Goal: Information Seeking & Learning: Learn about a topic

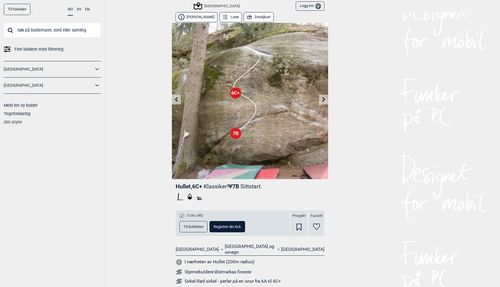
click at [67, 31] on input "text" at bounding box center [52, 30] width 97 height 15
type input "t"
click at [95, 69] on icon at bounding box center [97, 69] width 8 height 8
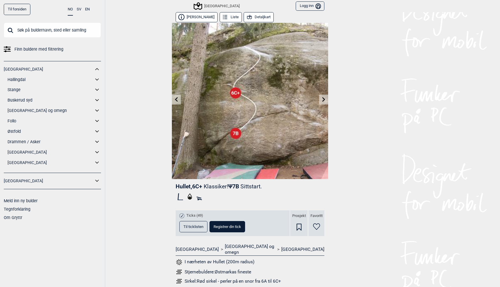
click at [98, 111] on icon at bounding box center [97, 111] width 8 height 8
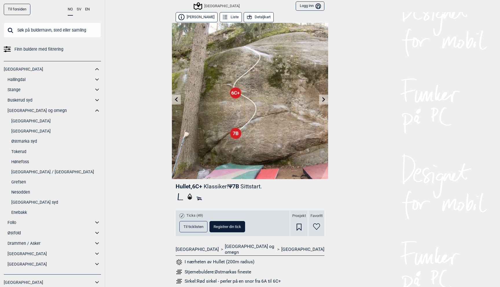
click at [21, 150] on link "Tokerud" at bounding box center [56, 152] width 90 height 8
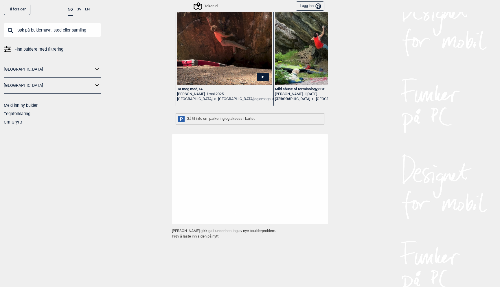
scroll to position [88, 0]
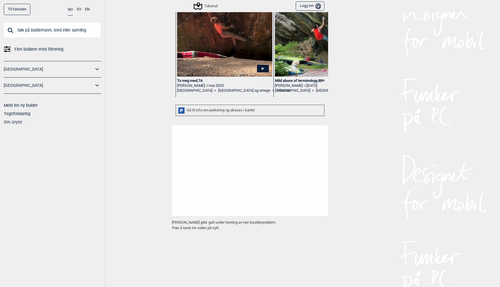
click at [212, 67] on img at bounding box center [224, 10] width 95 height 131
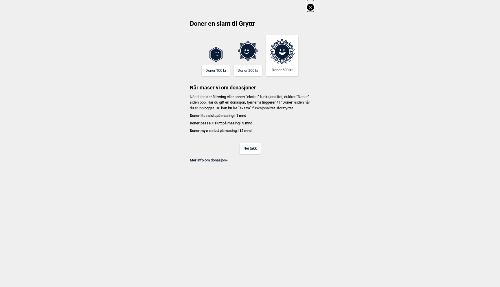
click at [251, 154] on button "Nei takk" at bounding box center [250, 148] width 21 height 11
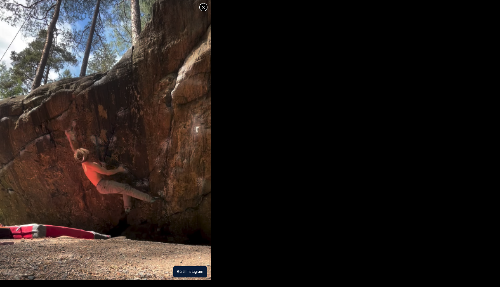
click at [190, 269] on button "Gå til Instagram" at bounding box center [190, 271] width 34 height 11
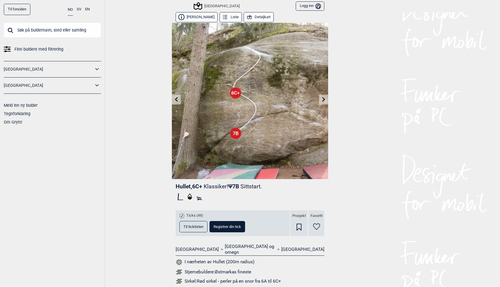
click at [97, 71] on icon at bounding box center [97, 69] width 8 height 8
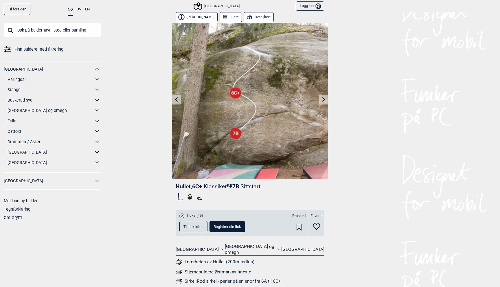
click at [98, 109] on icon at bounding box center [97, 111] width 8 height 8
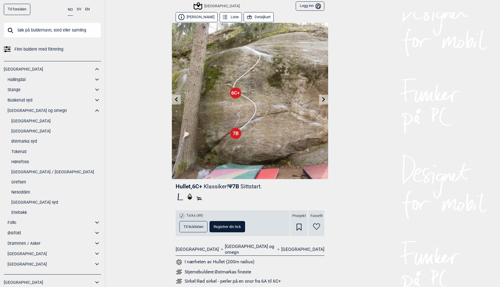
click at [21, 152] on link "Tokerud" at bounding box center [56, 152] width 90 height 8
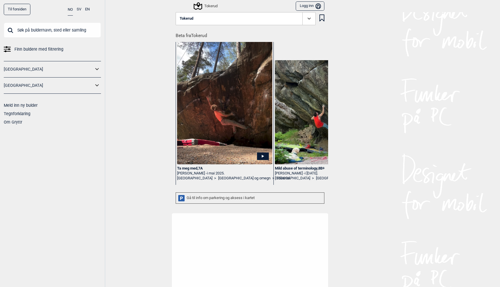
scroll to position [34, 0]
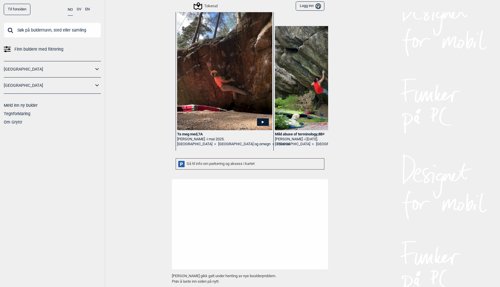
click at [209, 162] on div "Gå til info om parkering og aksess i kartet" at bounding box center [250, 163] width 149 height 11
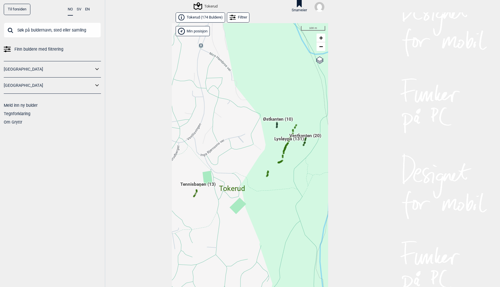
click at [208, 17] on span "Tokerud ( 174 Buldere )" at bounding box center [205, 17] width 36 height 5
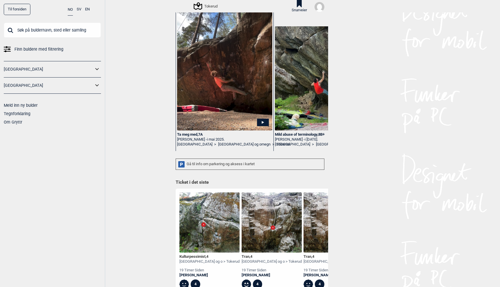
scroll to position [40, 0]
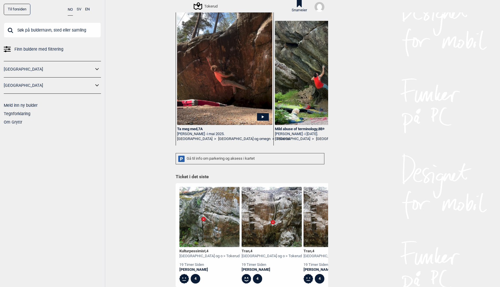
click at [236, 160] on div "Gå til info om parkering og aksess i kartet" at bounding box center [250, 158] width 149 height 11
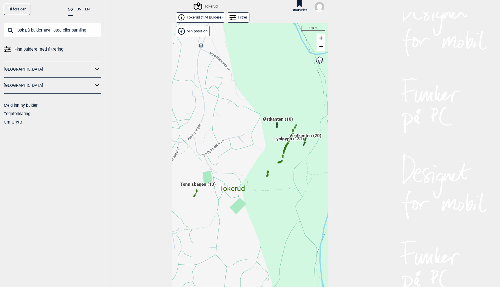
scroll to position [9, 0]
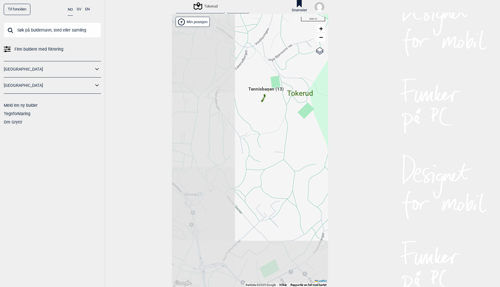
drag, startPoint x: 236, startPoint y: 166, endPoint x: 305, endPoint y: 80, distance: 109.6
click at [305, 80] on div "Hallingdal Gol Ål Stange Kolomoen Vallset Tangen Sørli Åsbygda Buskerud syd Kon…" at bounding box center [250, 150] width 156 height 273
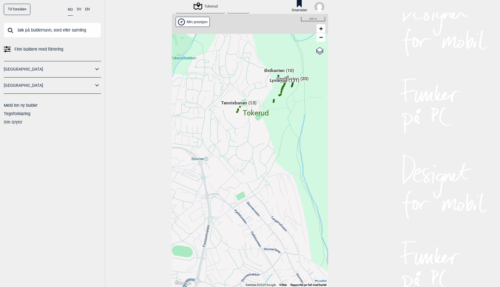
drag, startPoint x: 305, startPoint y: 80, endPoint x: 252, endPoint y: 107, distance: 58.8
click at [252, 107] on div "Hallingdal Gol Ål Stange Kolomoen Vallset Tangen Sørli Åsbygda Buskerud syd Kon…" at bounding box center [250, 150] width 156 height 273
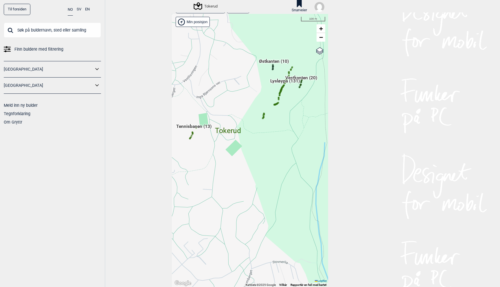
click at [194, 24] on div "Min posisjon" at bounding box center [193, 22] width 34 height 10
click at [205, 8] on div "Tokerud" at bounding box center [206, 6] width 23 height 7
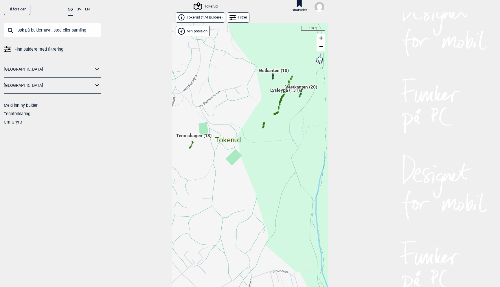
click at [199, 17] on span "Tokerud ( 174 Buldere )" at bounding box center [205, 17] width 36 height 5
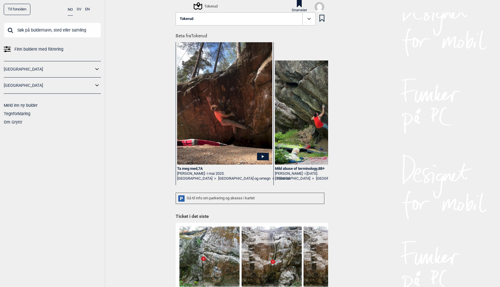
click at [195, 34] on h1 "Beta fra Tokerud" at bounding box center [252, 34] width 153 height 10
click at [307, 21] on icon at bounding box center [309, 19] width 7 height 7
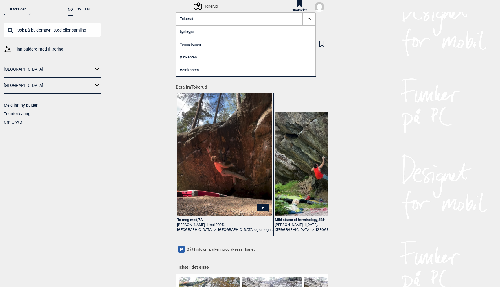
click at [188, 46] on link "Tennisbanen" at bounding box center [246, 44] width 140 height 13
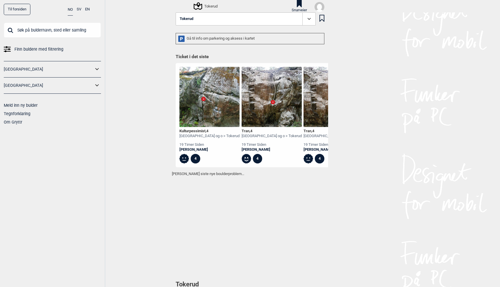
click at [309, 18] on icon at bounding box center [309, 19] width 7 height 7
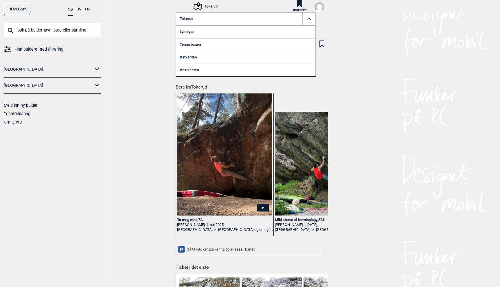
click at [215, 32] on link "Lysløypa" at bounding box center [246, 31] width 140 height 13
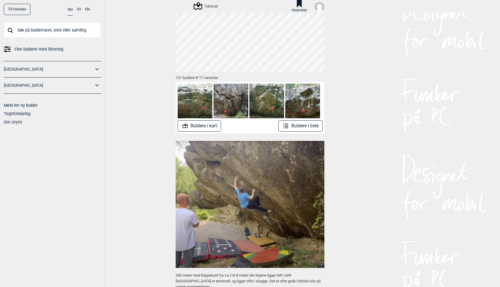
scroll to position [40, 0]
click at [305, 129] on button "Buldere i liste" at bounding box center [300, 125] width 44 height 11
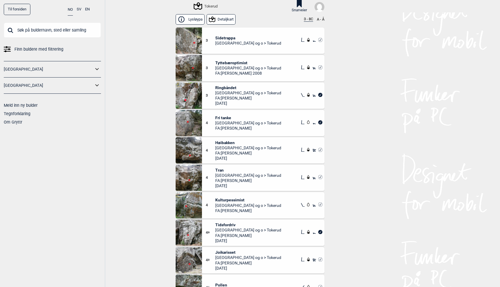
click at [308, 19] on button "3 - 8C" at bounding box center [308, 19] width 9 height 5
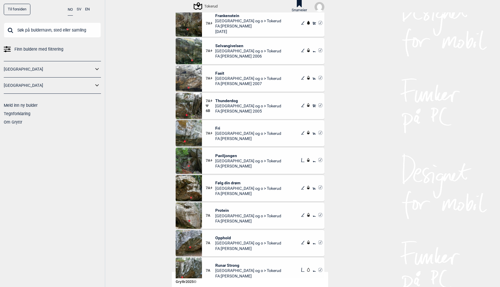
scroll to position [1284, 0]
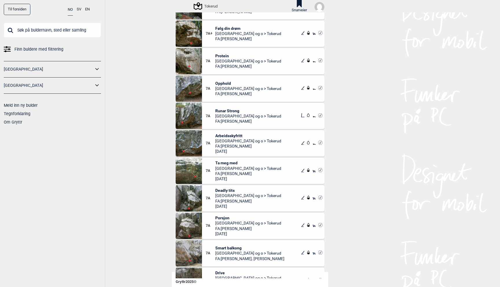
click at [226, 134] on span "Arbeidsskyfritt" at bounding box center [248, 135] width 66 height 5
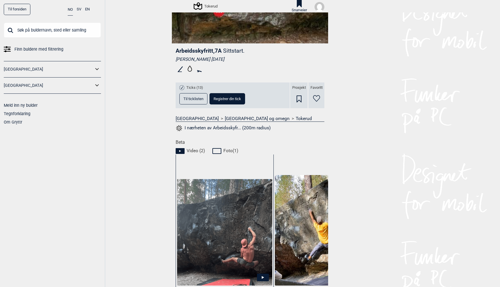
scroll to position [238, 0]
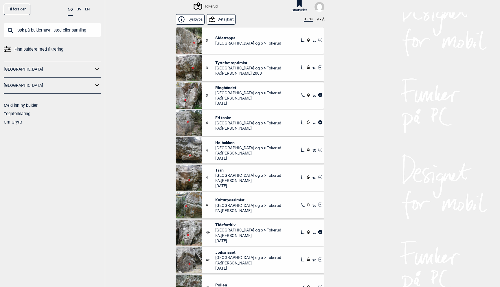
click at [306, 18] on button "3 - 8C" at bounding box center [308, 19] width 9 height 5
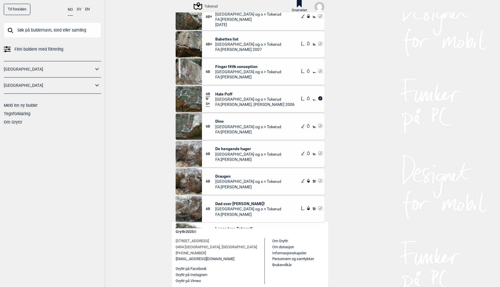
scroll to position [2333, 0]
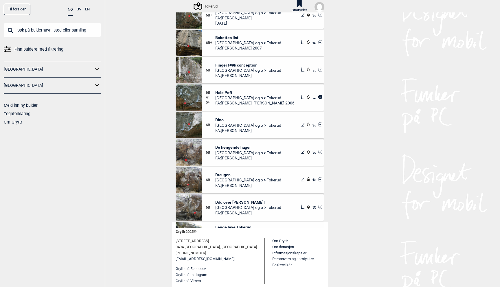
click at [219, 119] on span "Dino" at bounding box center [248, 119] width 66 height 5
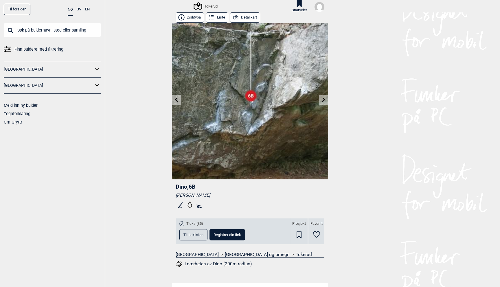
scroll to position [62, 0]
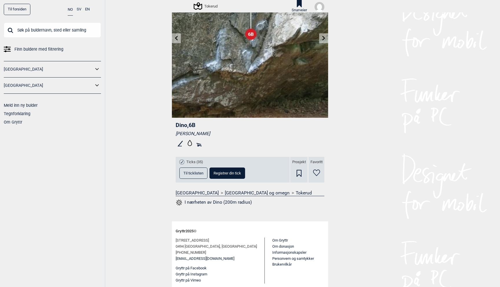
click at [189, 172] on span "Til ticklisten" at bounding box center [194, 173] width 20 height 4
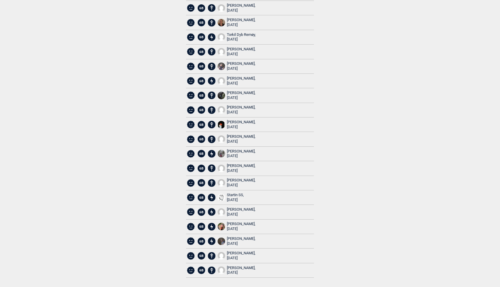
scroll to position [0, 0]
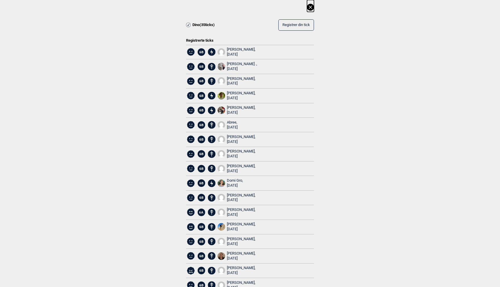
click at [311, 6] on icon at bounding box center [310, 7] width 7 height 7
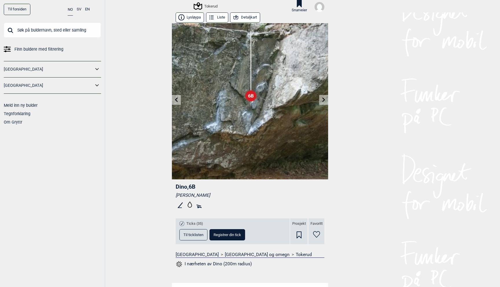
click at [175, 102] on icon at bounding box center [176, 100] width 5 height 5
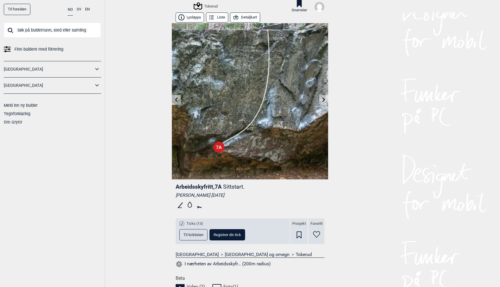
click at [324, 98] on icon at bounding box center [324, 100] width 5 height 5
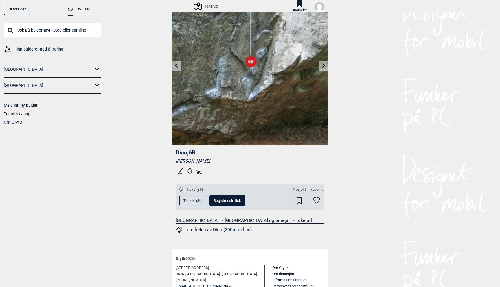
scroll to position [62, 0]
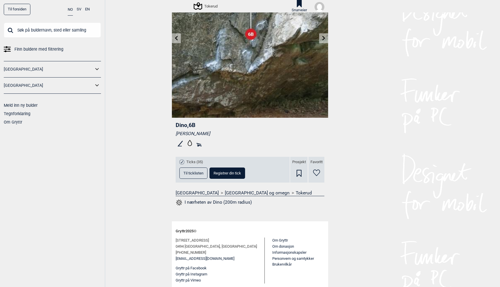
click at [174, 38] on icon at bounding box center [176, 38] width 5 height 5
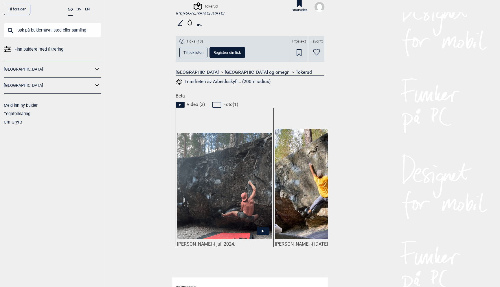
scroll to position [196, 0]
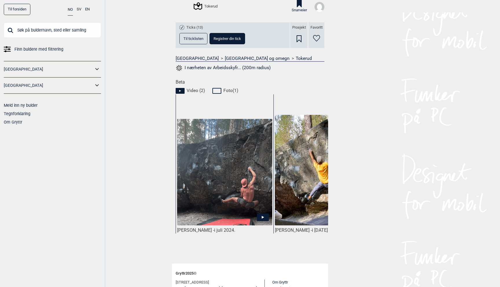
click at [211, 208] on img at bounding box center [224, 172] width 95 height 107
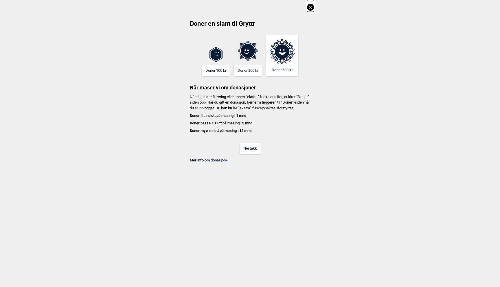
click at [252, 154] on button "Nei takk" at bounding box center [250, 148] width 21 height 11
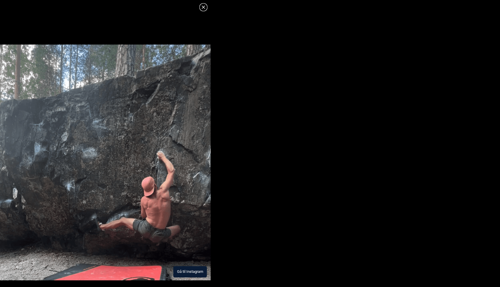
click at [186, 272] on button "Gå til Instagram" at bounding box center [190, 271] width 34 height 11
click at [204, 7] on icon at bounding box center [203, 6] width 3 height 3
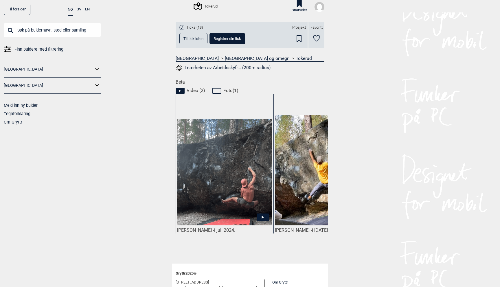
click at [317, 38] on icon at bounding box center [316, 38] width 7 height 7
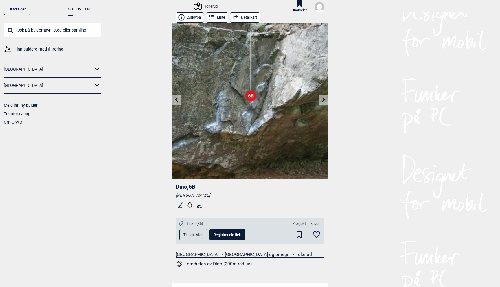
click at [310, 10] on div "Snarveier" at bounding box center [308, 6] width 33 height 12
click at [318, 9] on img at bounding box center [320, 7] width 10 height 10
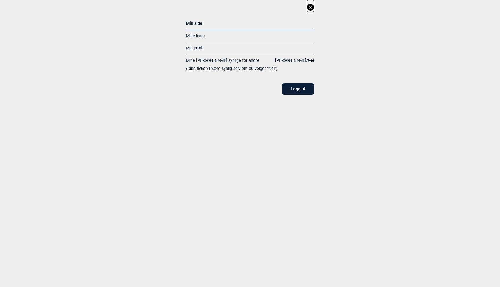
click at [311, 8] on icon at bounding box center [310, 7] width 7 height 7
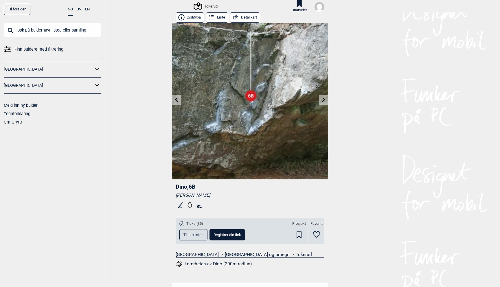
click at [177, 103] on link at bounding box center [176, 100] width 9 height 10
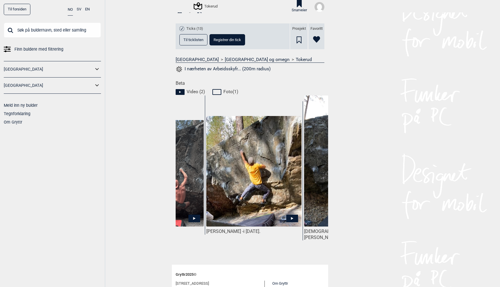
scroll to position [0, 78]
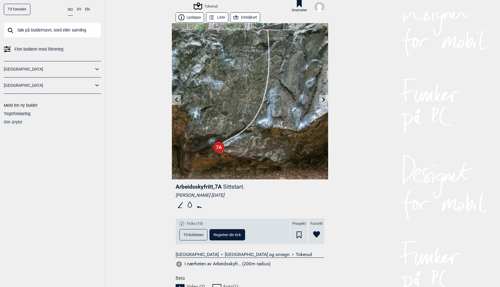
click at [175, 99] on icon at bounding box center [176, 100] width 5 height 5
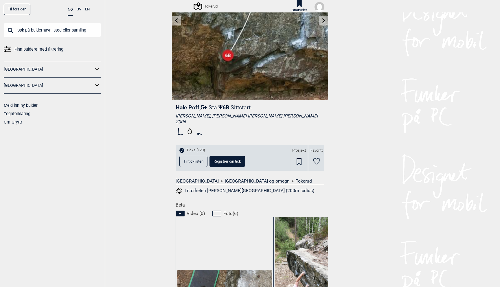
scroll to position [84, 0]
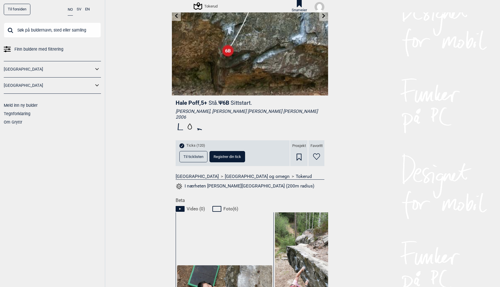
click at [199, 154] on button "Til ticklisten" at bounding box center [193, 156] width 28 height 11
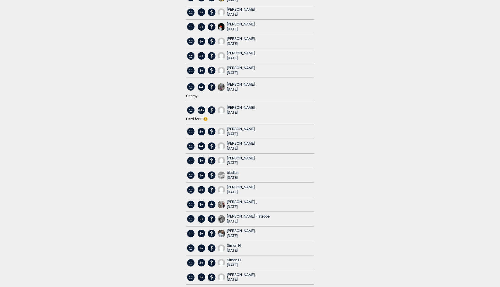
scroll to position [1320, 0]
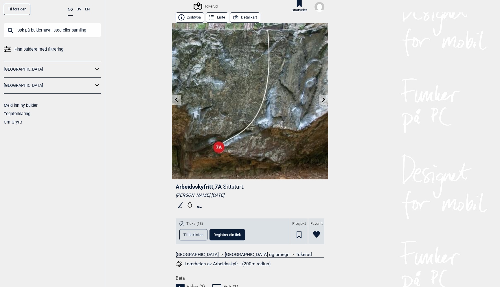
click at [135, 147] on div "Til forsiden NO SV EN Finn buldere med filtrering Norge Sverige Meld inn ny bul…" at bounding box center [250, 143] width 500 height 287
click at [176, 104] on link at bounding box center [176, 100] width 9 height 10
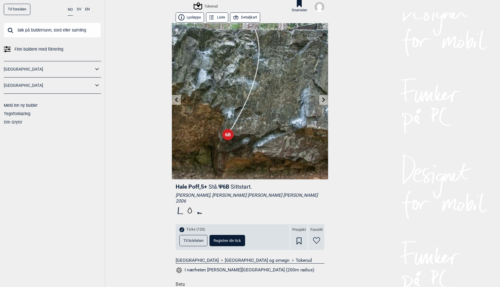
click at [177, 100] on icon at bounding box center [176, 100] width 3 height 5
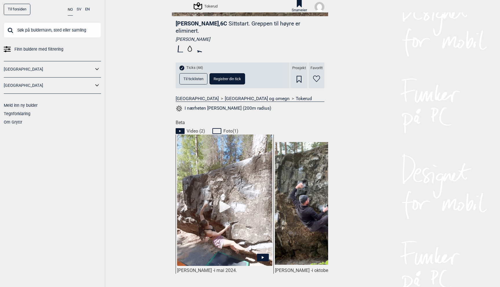
scroll to position [168, 0]
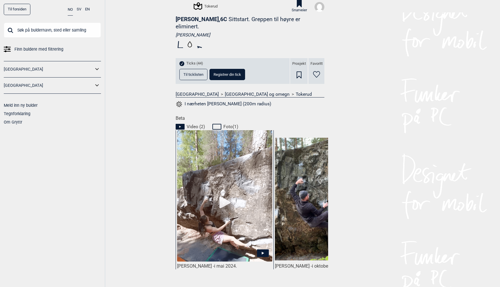
click at [197, 73] on span "Til ticklisten" at bounding box center [194, 75] width 20 height 4
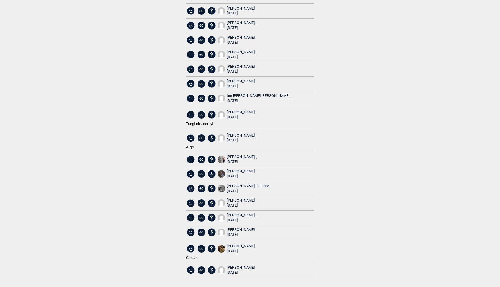
scroll to position [0, 0]
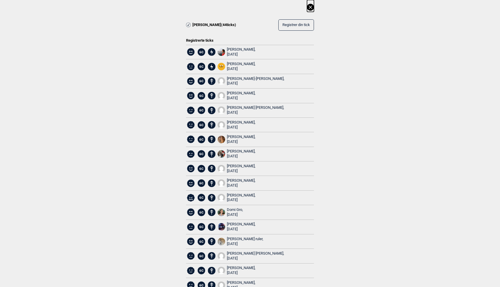
click at [310, 5] on icon at bounding box center [310, 7] width 7 height 7
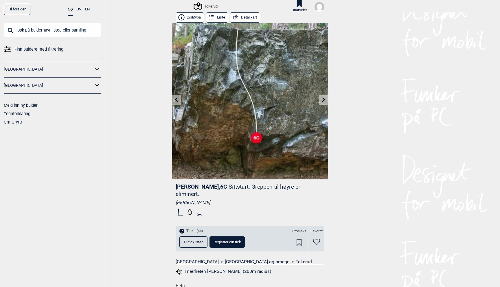
click at [179, 99] on link at bounding box center [176, 100] width 9 height 10
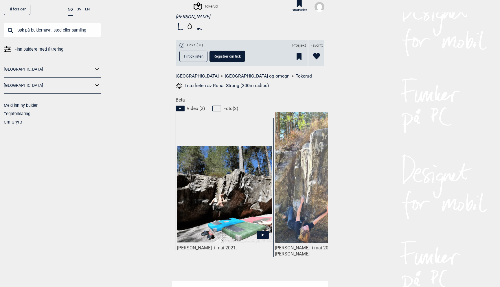
scroll to position [190, 0]
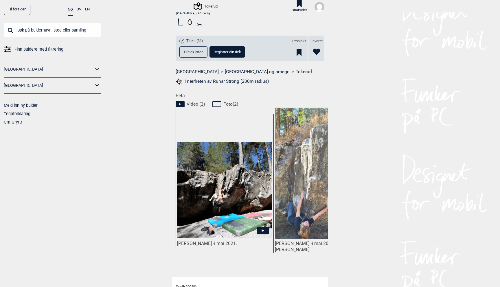
click at [214, 106] on icon at bounding box center [217, 104] width 11 height 7
click at [217, 104] on icon at bounding box center [217, 104] width 11 height 7
click at [226, 104] on span "Foto ( 2 )" at bounding box center [230, 104] width 15 height 6
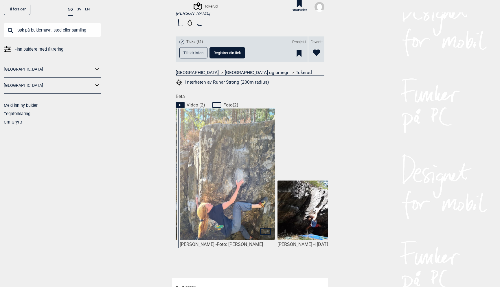
scroll to position [0, 239]
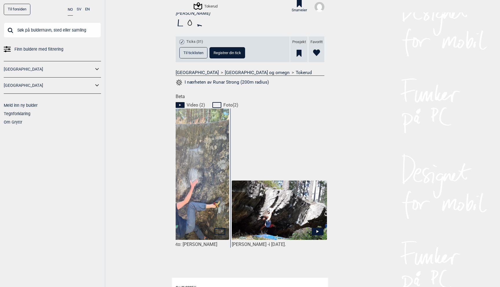
click at [260, 221] on img at bounding box center [279, 210] width 95 height 59
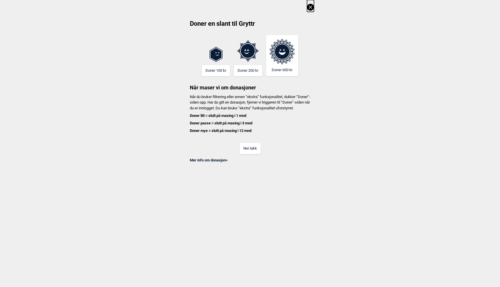
click at [253, 154] on button "Nei takk" at bounding box center [250, 148] width 21 height 11
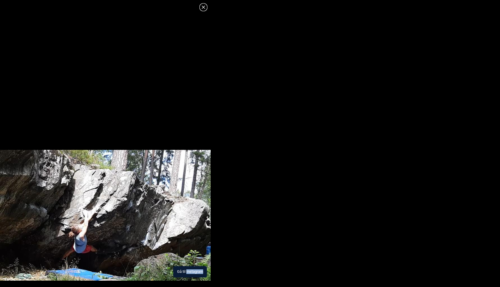
click at [185, 274] on button "Gå til Instagram" at bounding box center [190, 271] width 34 height 11
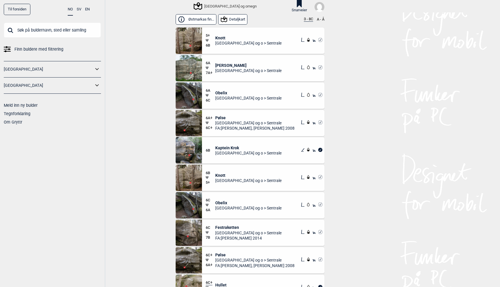
click at [99, 69] on icon at bounding box center [97, 69] width 8 height 8
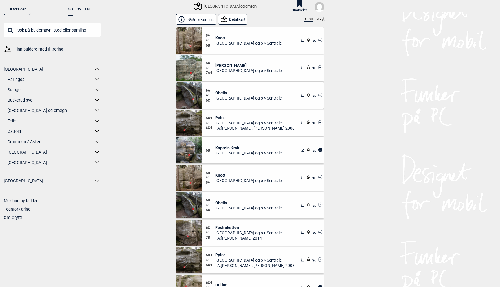
scroll to position [110, 0]
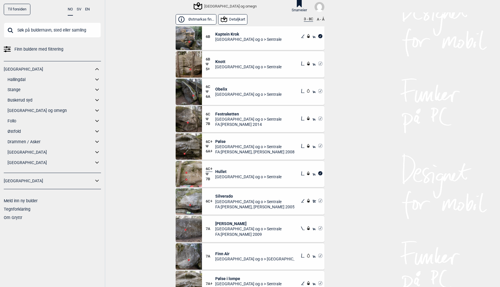
click at [190, 122] on img at bounding box center [189, 119] width 26 height 26
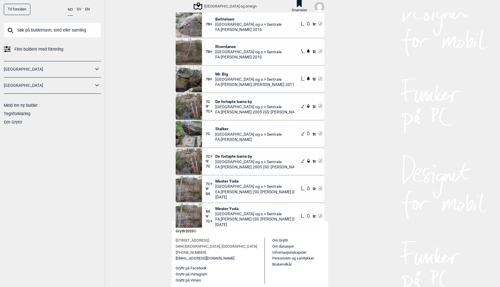
scroll to position [508, 0]
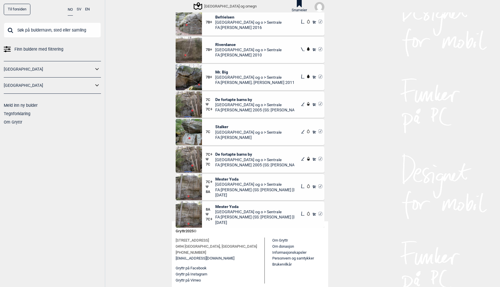
click at [94, 69] on icon at bounding box center [97, 69] width 8 height 8
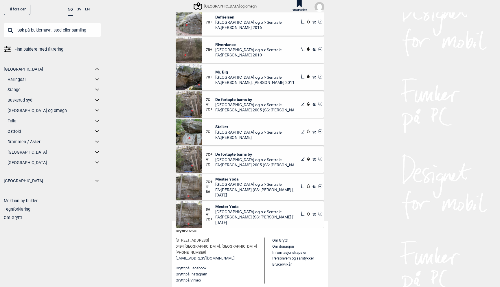
click at [98, 110] on icon at bounding box center [97, 111] width 8 height 8
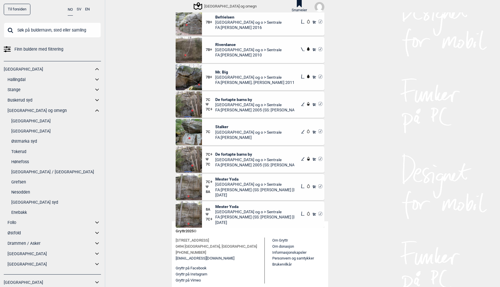
click at [16, 153] on link "Tokerud" at bounding box center [56, 152] width 90 height 8
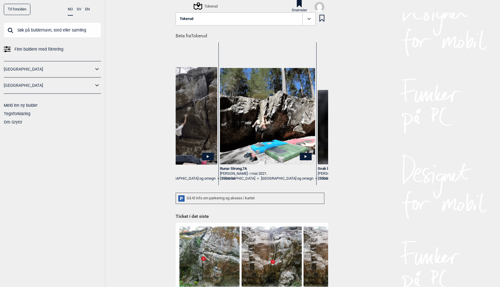
scroll to position [0, 1035]
